Goal: Information Seeking & Learning: Learn about a topic

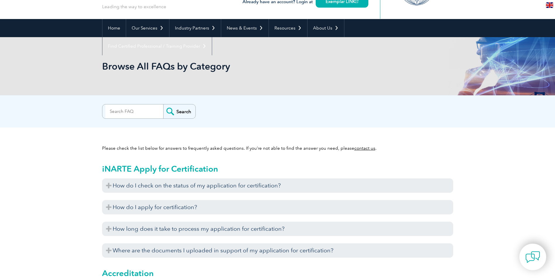
scroll to position [59, 0]
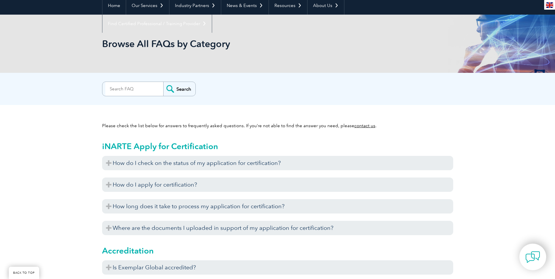
click at [136, 87] on input "search" at bounding box center [134, 89] width 58 height 14
type input "SQF"
click at [163, 82] on input "Search" at bounding box center [179, 89] width 32 height 14
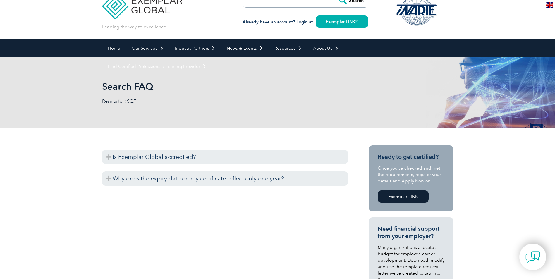
scroll to position [29, 0]
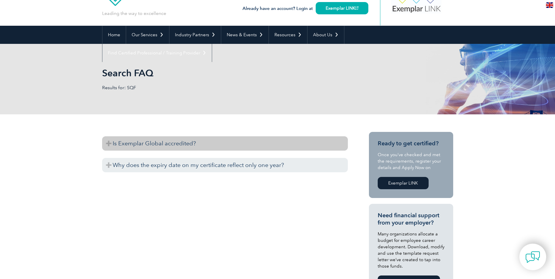
click at [107, 142] on h3 "Is Exemplar Global accredited?" at bounding box center [225, 143] width 246 height 14
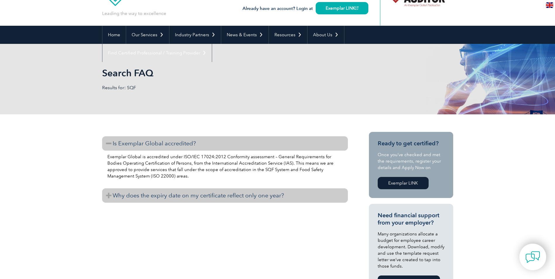
click at [109, 195] on h3 "Why does the expiry date on my certificate reflect only one year?" at bounding box center [225, 195] width 246 height 14
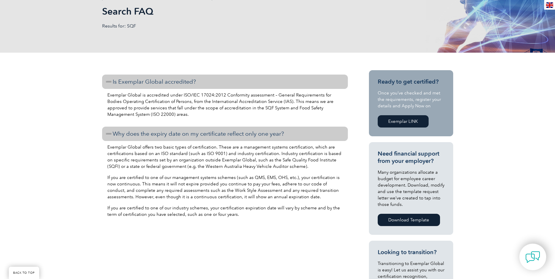
scroll to position [88, 0]
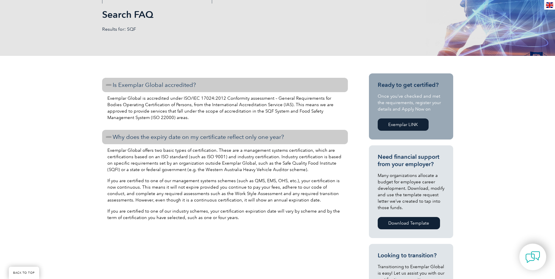
click at [398, 123] on link "Exemplar LINK" at bounding box center [403, 125] width 51 height 12
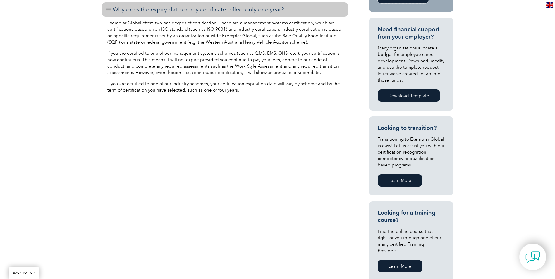
scroll to position [234, 0]
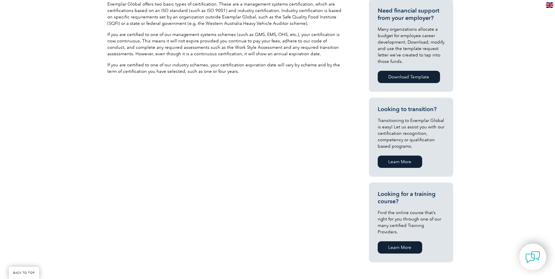
click at [402, 241] on link "Learn More" at bounding box center [400, 247] width 44 height 12
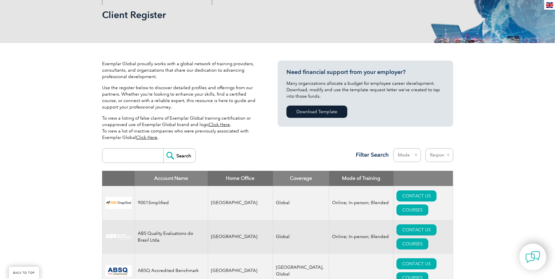
scroll to position [88, 0]
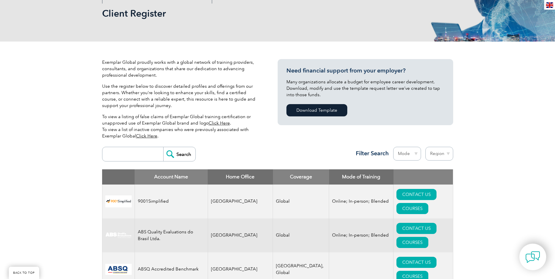
click at [132, 152] on input "search" at bounding box center [134, 154] width 58 height 14
type input "sqf"
click at [163, 147] on input "Search" at bounding box center [179, 154] width 32 height 14
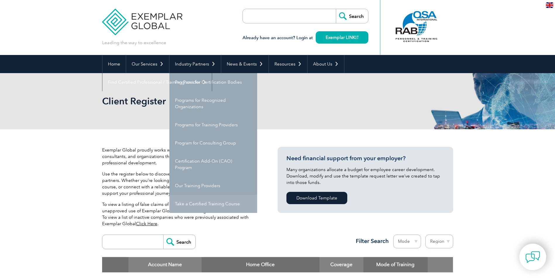
click at [204, 207] on link "Take a Certified Training Course" at bounding box center [213, 204] width 88 height 18
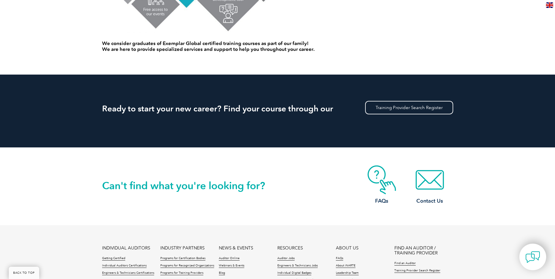
scroll to position [468, 0]
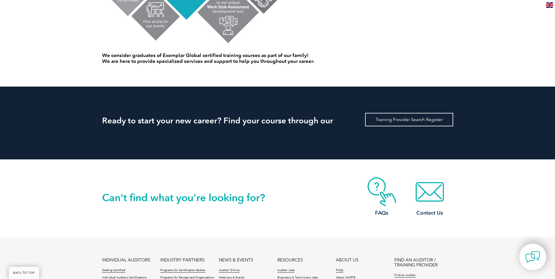
click at [411, 120] on link "Training Provider Search Register" at bounding box center [409, 119] width 88 height 13
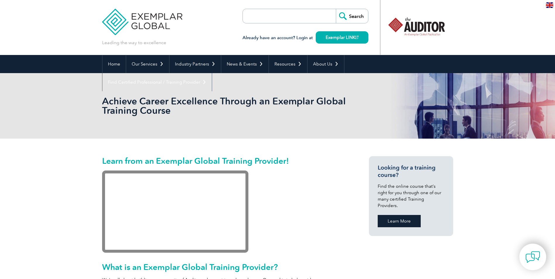
click at [392, 215] on link "Learn More" at bounding box center [399, 221] width 43 height 12
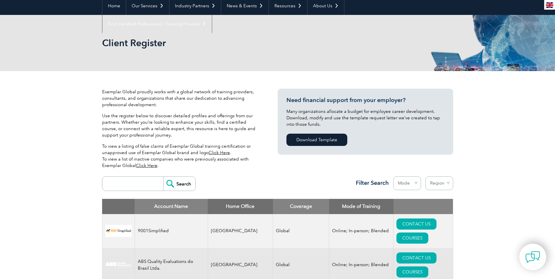
scroll to position [59, 0]
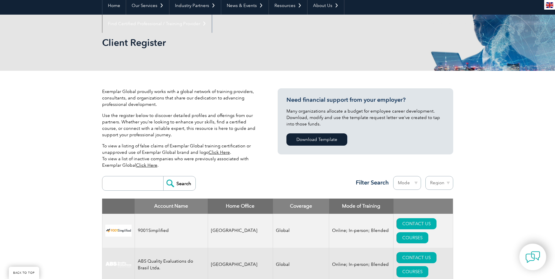
click at [112, 183] on input "search" at bounding box center [134, 183] width 58 height 14
type input "SQF practitioner"
click at [163, 176] on input "Search" at bounding box center [179, 183] width 32 height 14
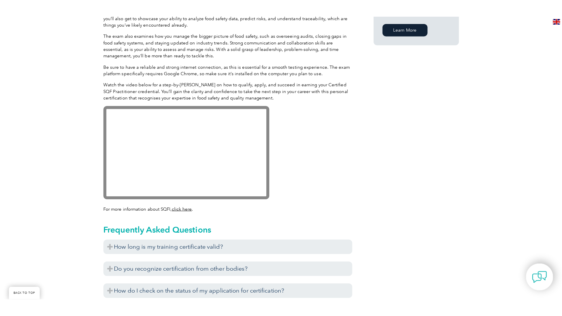
scroll to position [468, 0]
